Goal: Information Seeking & Learning: Check status

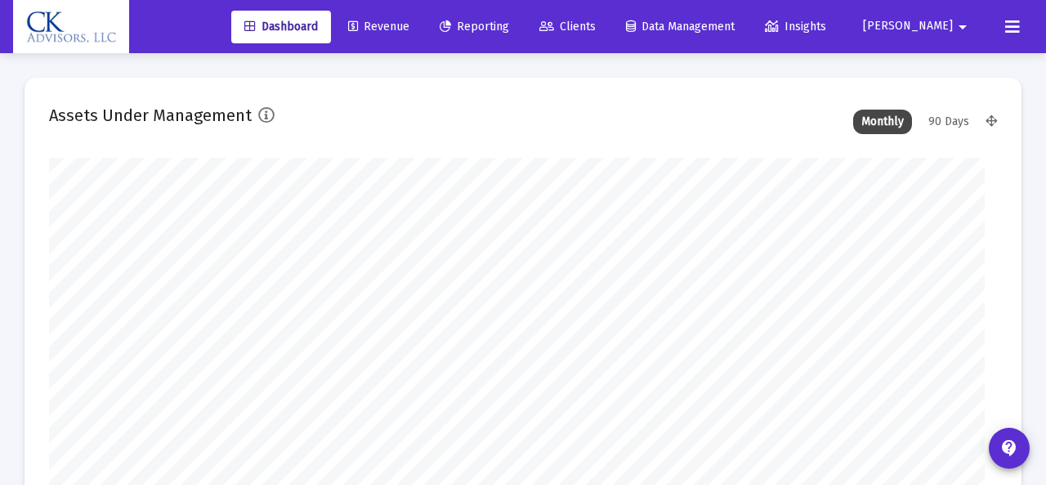
type input "[DATE]"
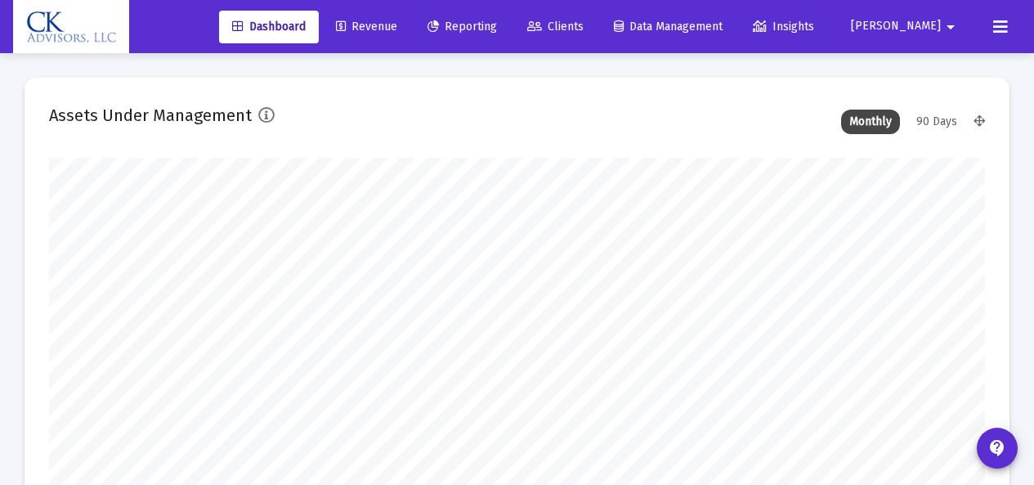
scroll to position [327, 431]
click at [397, 30] on span "Revenue" at bounding box center [366, 27] width 61 height 14
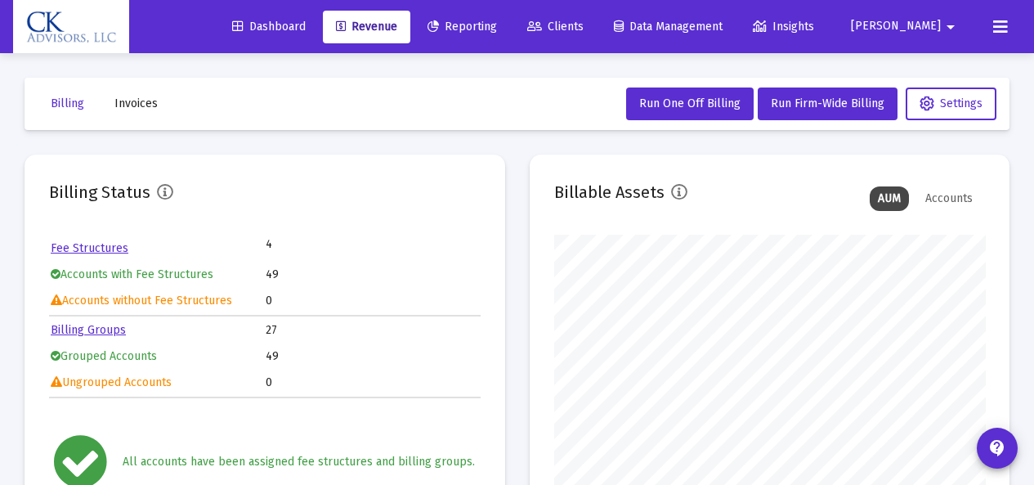
scroll to position [327, 431]
click at [142, 106] on span "Invoices" at bounding box center [135, 103] width 43 height 14
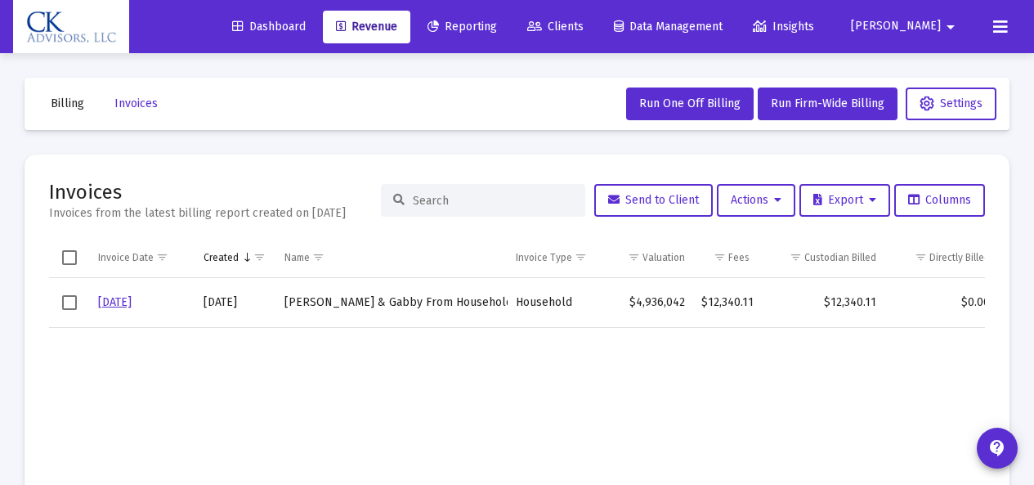
click at [120, 304] on link "[DATE]" at bounding box center [115, 302] width 34 height 14
click at [67, 305] on span "Select row" at bounding box center [69, 302] width 15 height 15
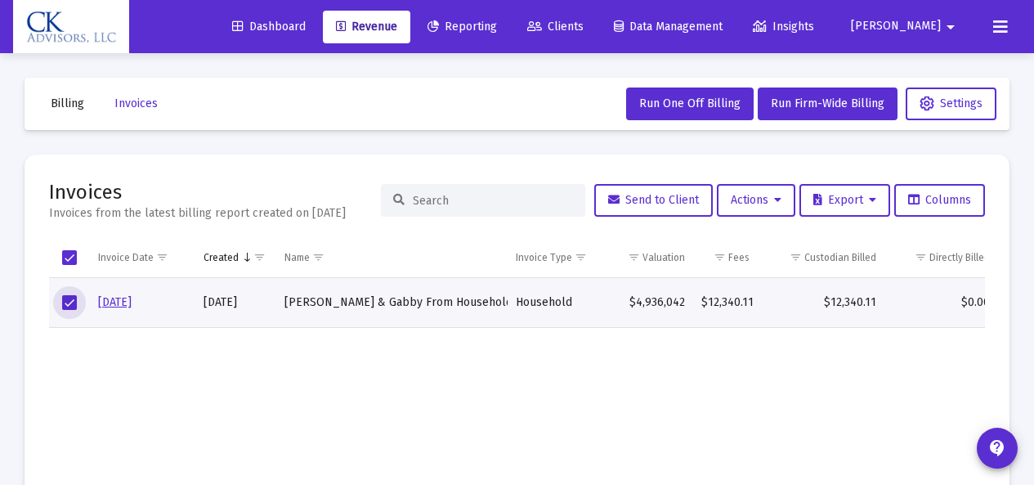
click at [119, 305] on link "[DATE]" at bounding box center [115, 302] width 34 height 14
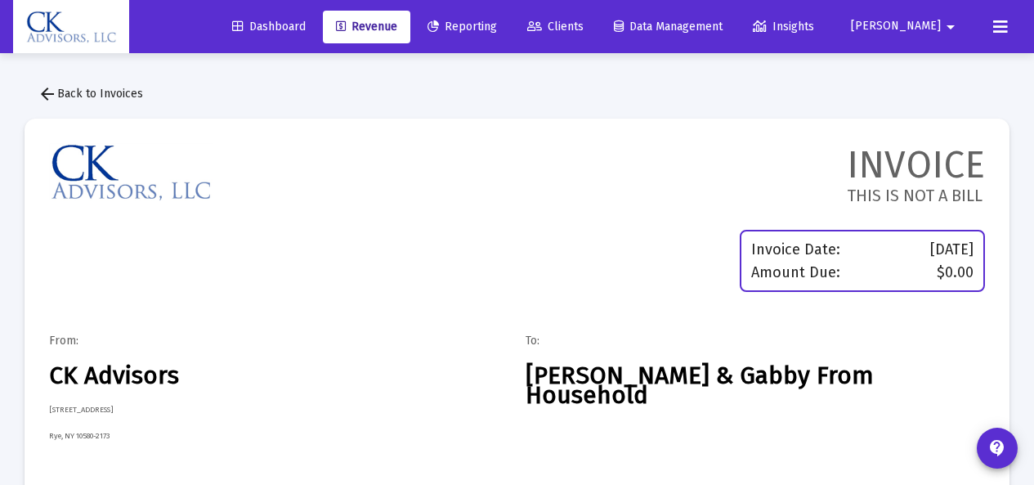
click at [44, 95] on mat-icon "arrow_back" at bounding box center [48, 94] width 20 height 20
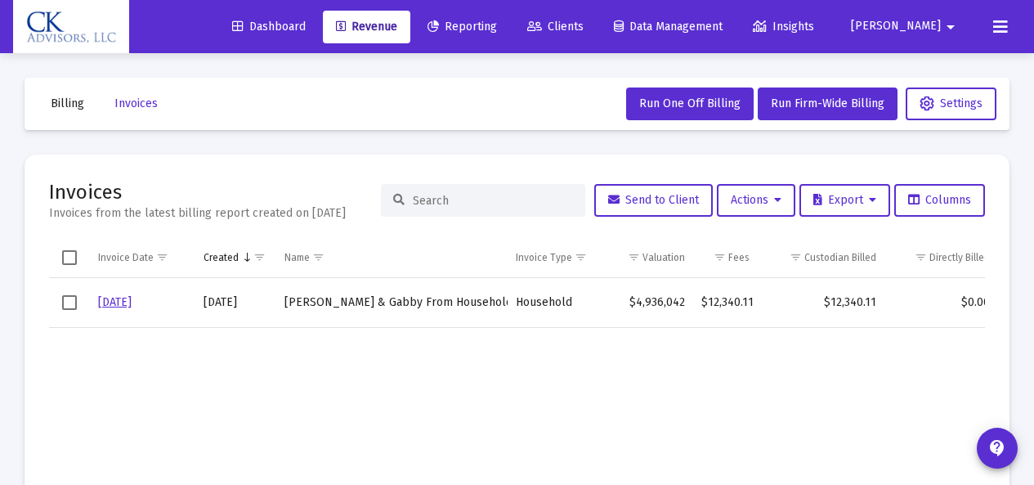
click at [70, 305] on span "Select row" at bounding box center [69, 302] width 15 height 15
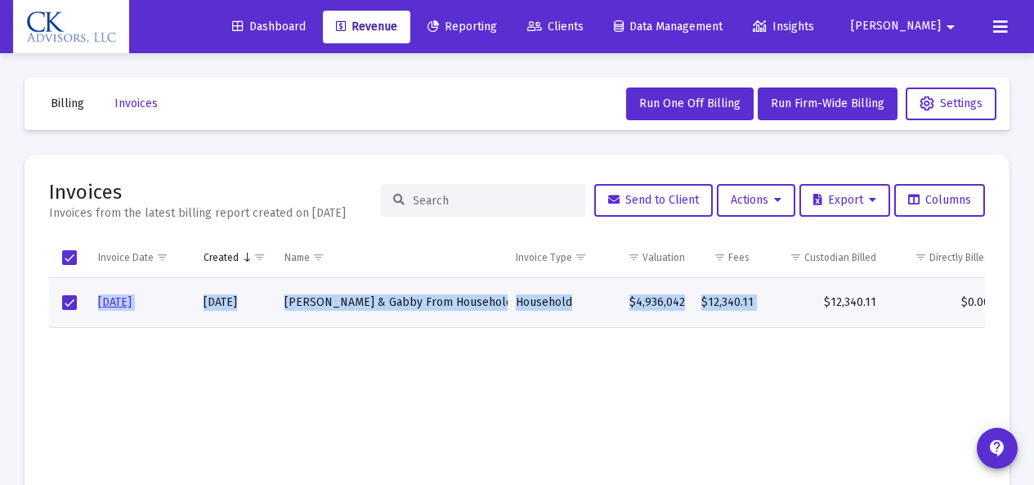
drag, startPoint x: 807, startPoint y: 317, endPoint x: 995, endPoint y: 321, distance: 187.2
click at [995, 321] on mat-card "Invoices Invoices from the latest billing report created on [DATE] Send to Clie…" at bounding box center [517, 412] width 985 height 517
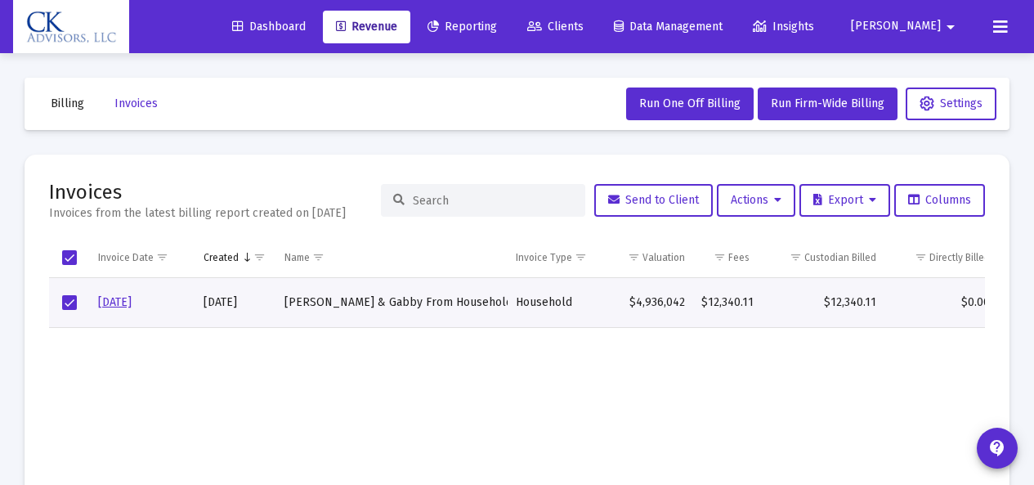
click at [995, 321] on mat-card "Invoices Invoices from the latest billing report created on [DATE] Send to Clie…" at bounding box center [517, 412] width 985 height 517
click at [999, 321] on mat-card "Invoices Invoices from the latest billing report created on [DATE] Send to Clie…" at bounding box center [517, 412] width 985 height 517
drag, startPoint x: 1008, startPoint y: 301, endPoint x: 1045, endPoint y: 299, distance: 37.6
click at [1034, 299] on html "Dashboard Revenue Reporting Clients Data Management Insights [PERSON_NAME] Inte…" at bounding box center [517, 242] width 1034 height 485
drag, startPoint x: 1006, startPoint y: 316, endPoint x: 1032, endPoint y: 315, distance: 26.2
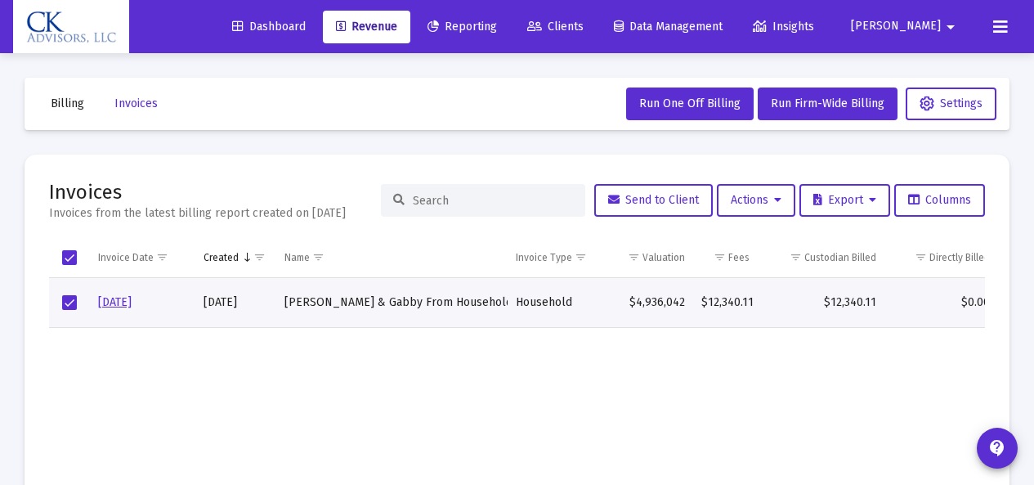
click at [1032, 315] on div "Billing Invoices Run One Off Billing Run Firm-Wide Billing Settings Invoices In…" at bounding box center [517, 374] width 1034 height 642
drag, startPoint x: 1000, startPoint y: 154, endPoint x: 1030, endPoint y: 150, distance: 30.6
click at [1030, 150] on div "Billing Invoices Run One Off Billing Run Firm-Wide Billing Settings Invoices In…" at bounding box center [517, 374] width 1034 height 642
drag, startPoint x: 1009, startPoint y: 212, endPoint x: 1045, endPoint y: 219, distance: 36.5
click at [1034, 219] on html "Dashboard Revenue Reporting Clients Data Management Insights [PERSON_NAME] Inte…" at bounding box center [517, 242] width 1034 height 485
